Goal: Check status: Check status

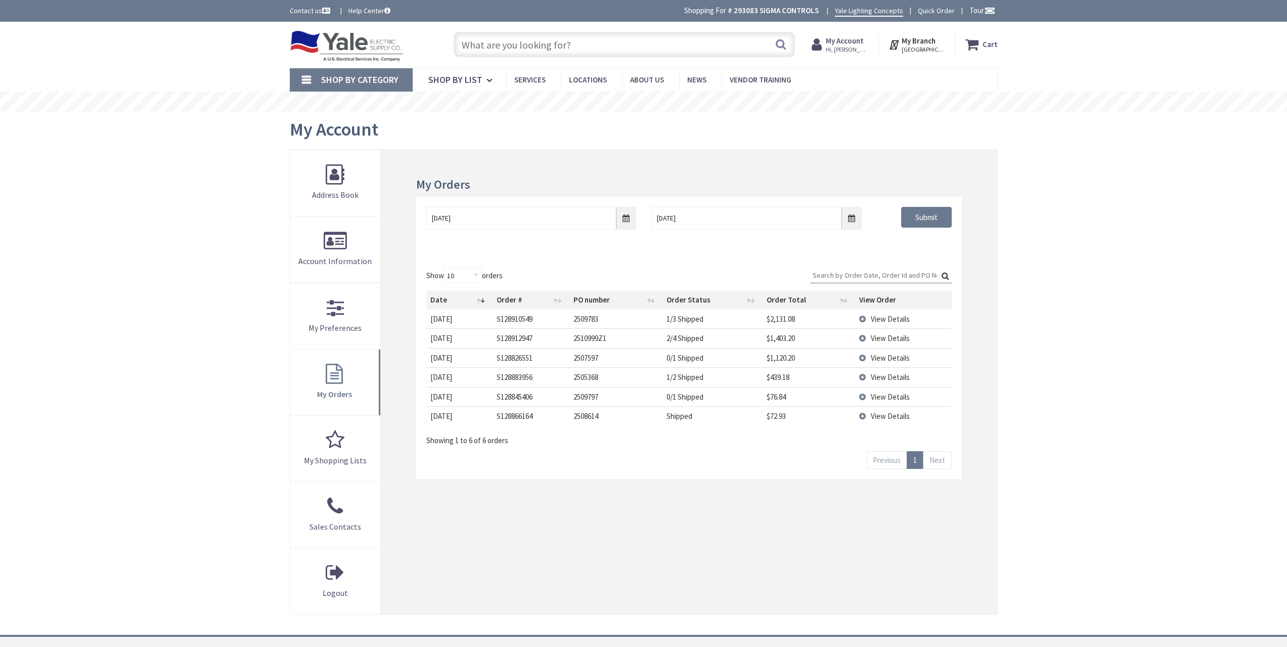
type input "[GEOGRAPHIC_DATA], [GEOGRAPHIC_DATA]"
click at [623, 219] on input "[DATE]" at bounding box center [531, 218] width 210 height 23
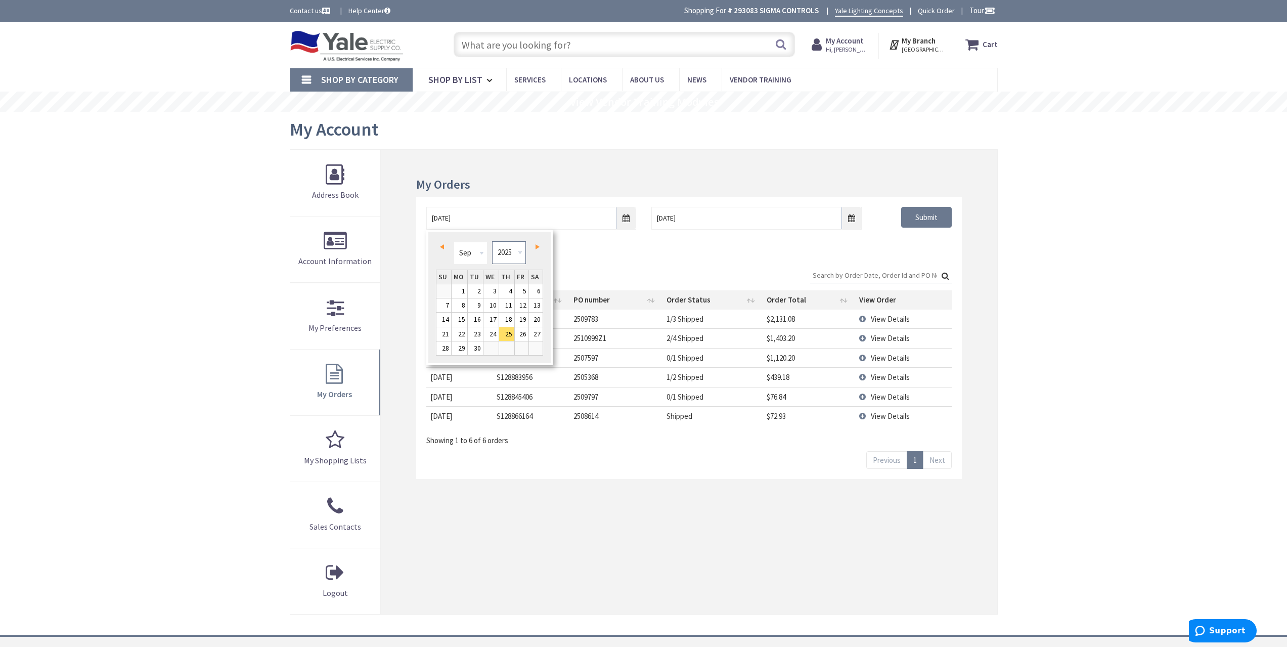
click at [495, 253] on select "1980 1981 1982 1983 1984 1985 1986 1987 1988 1989 1990 1991 1992 1993 1994 1995…" at bounding box center [509, 252] width 34 height 23
type input "[DATE]"
click at [851, 258] on div "Show 10 25 50 100 orders Search: Date Order # PO number Order Status Order Tota…" at bounding box center [688, 368] width 545 height 222
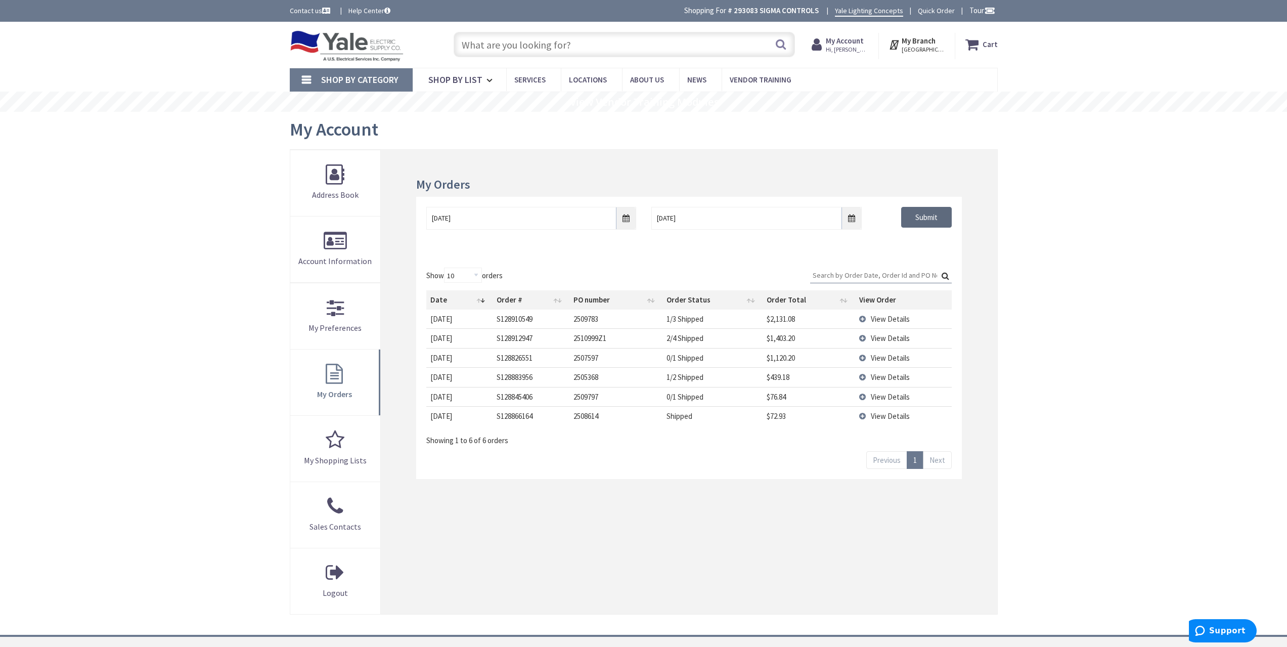
click at [910, 223] on input "Submit" at bounding box center [926, 217] width 51 height 21
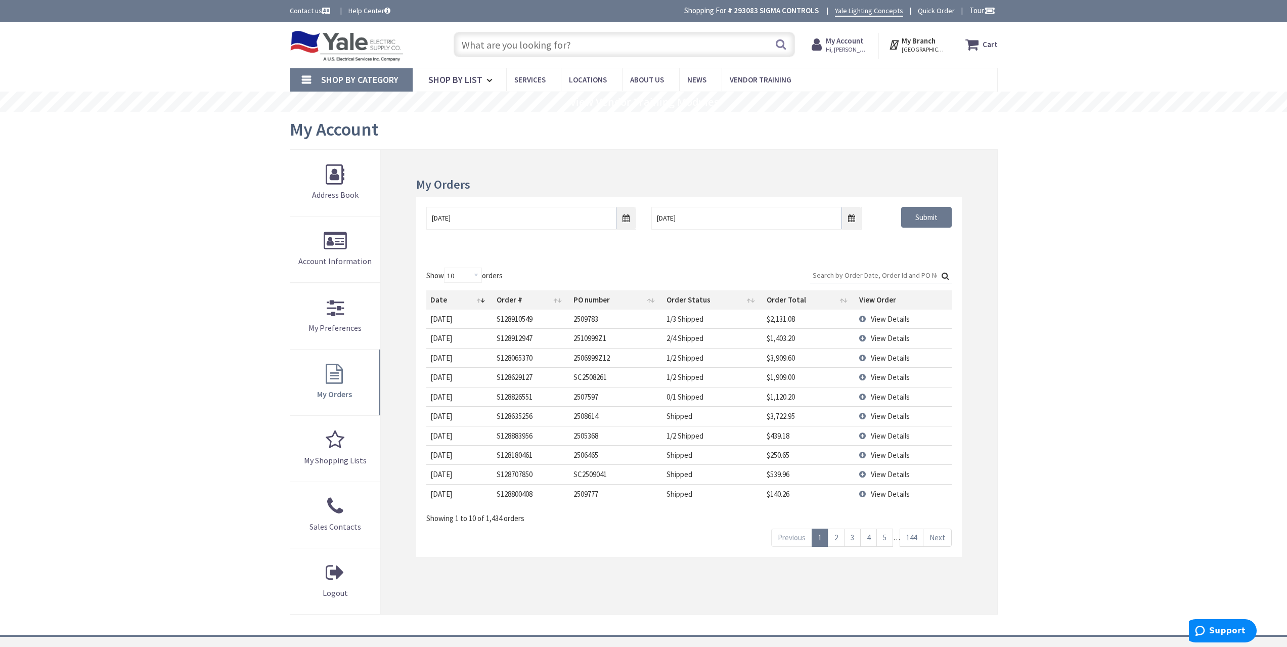
click at [881, 313] on td "View Details" at bounding box center [903, 318] width 97 height 19
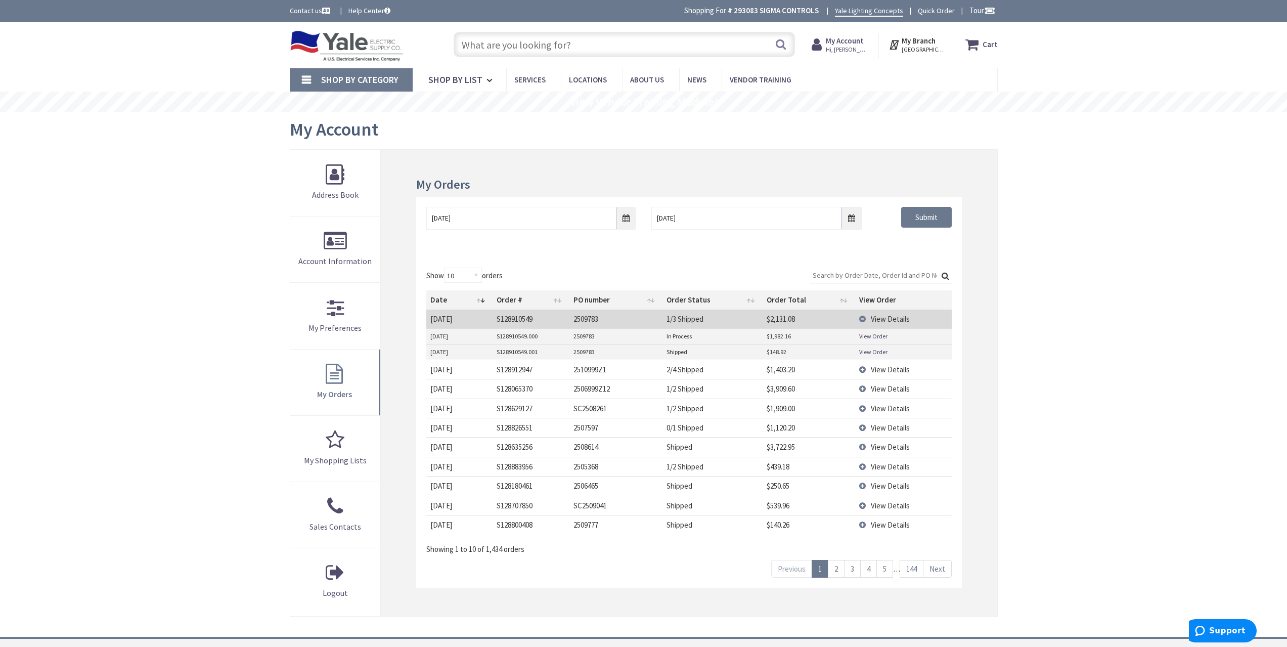
click at [881, 313] on td "View Details" at bounding box center [903, 318] width 97 height 19
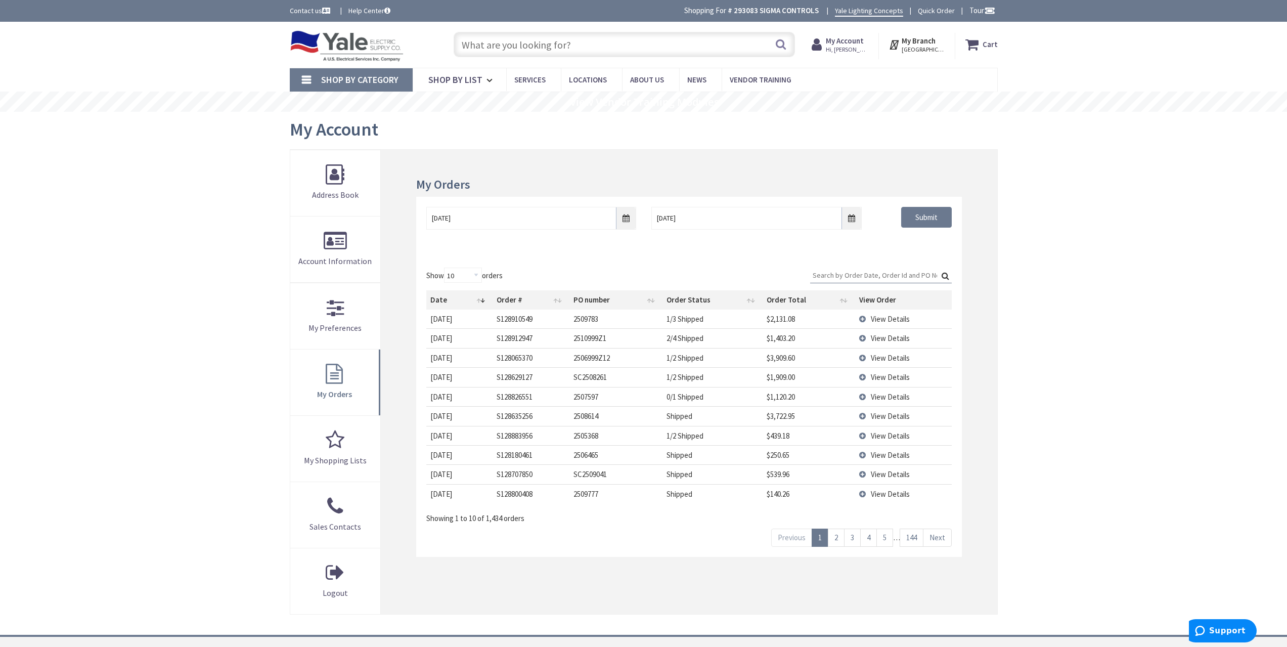
click at [898, 296] on th "View Order" at bounding box center [903, 299] width 97 height 19
click at [898, 328] on td "View Details" at bounding box center [905, 318] width 94 height 19
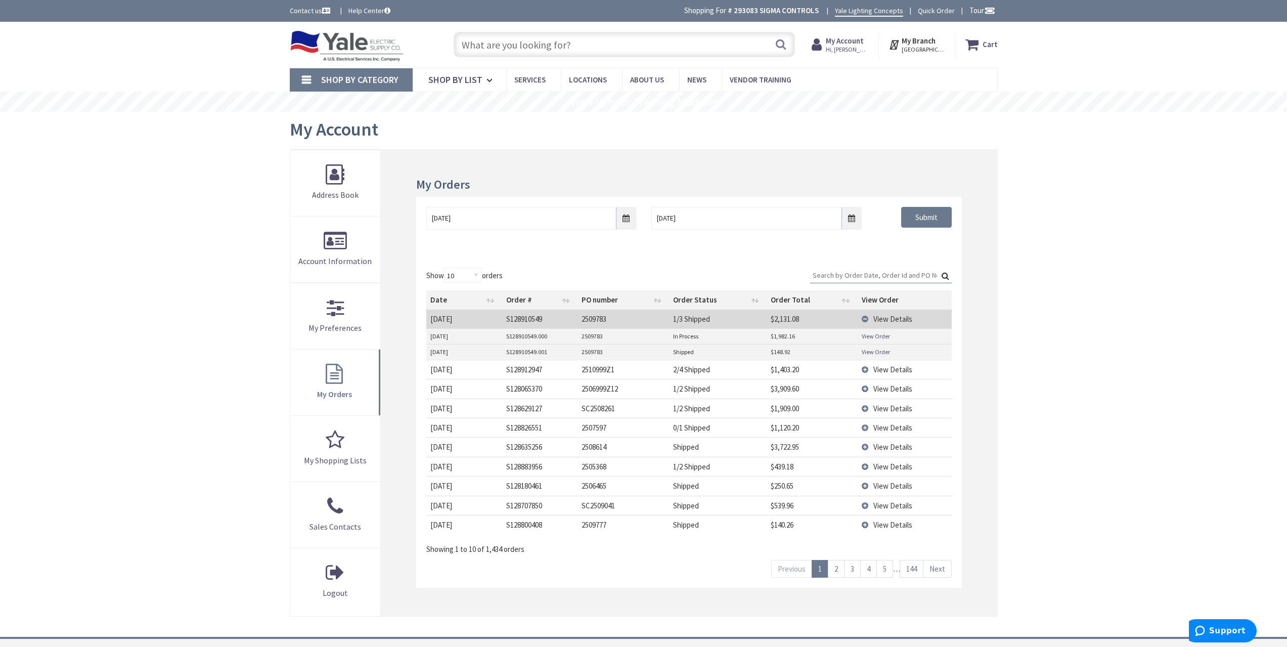
click at [882, 351] on link "View Order" at bounding box center [876, 351] width 28 height 9
click at [877, 335] on link "View Order" at bounding box center [876, 336] width 28 height 9
click at [899, 320] on span "View Details" at bounding box center [892, 319] width 39 height 10
